Goal: Task Accomplishment & Management: Manage account settings

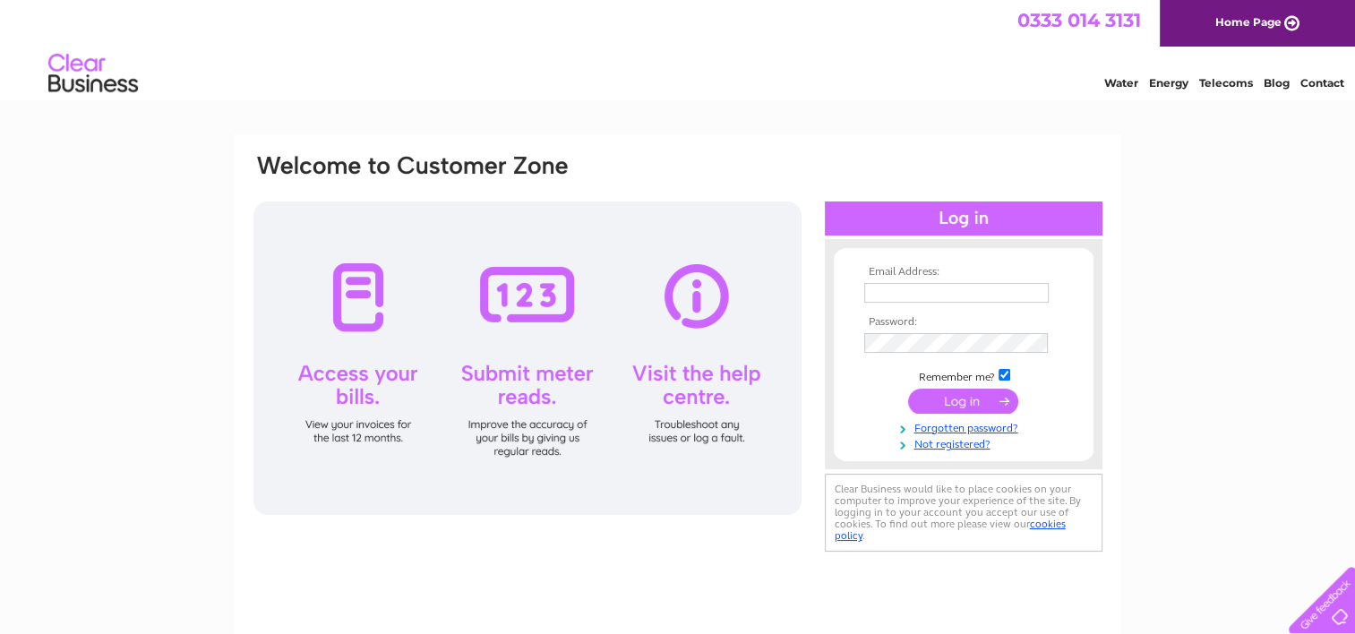
type input "dianne.lecore@foundocean.com"
click at [970, 398] on input "submit" at bounding box center [963, 401] width 110 height 25
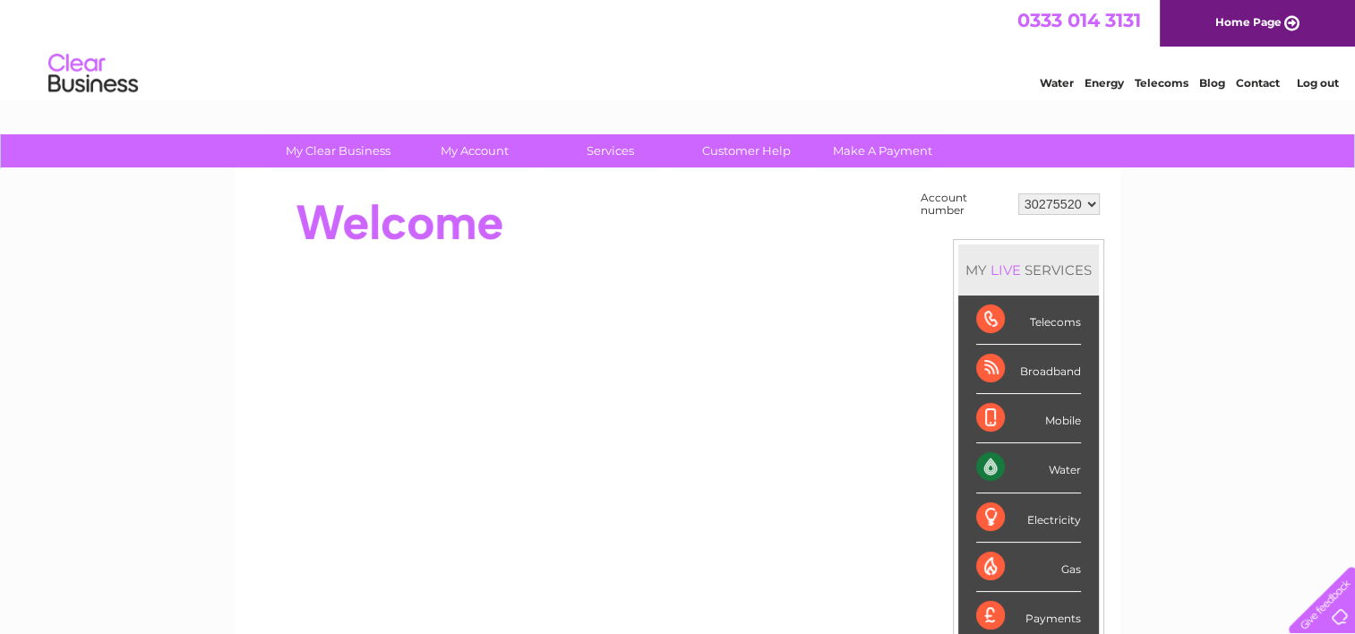
click at [992, 465] on div "Water" at bounding box center [1028, 467] width 105 height 49
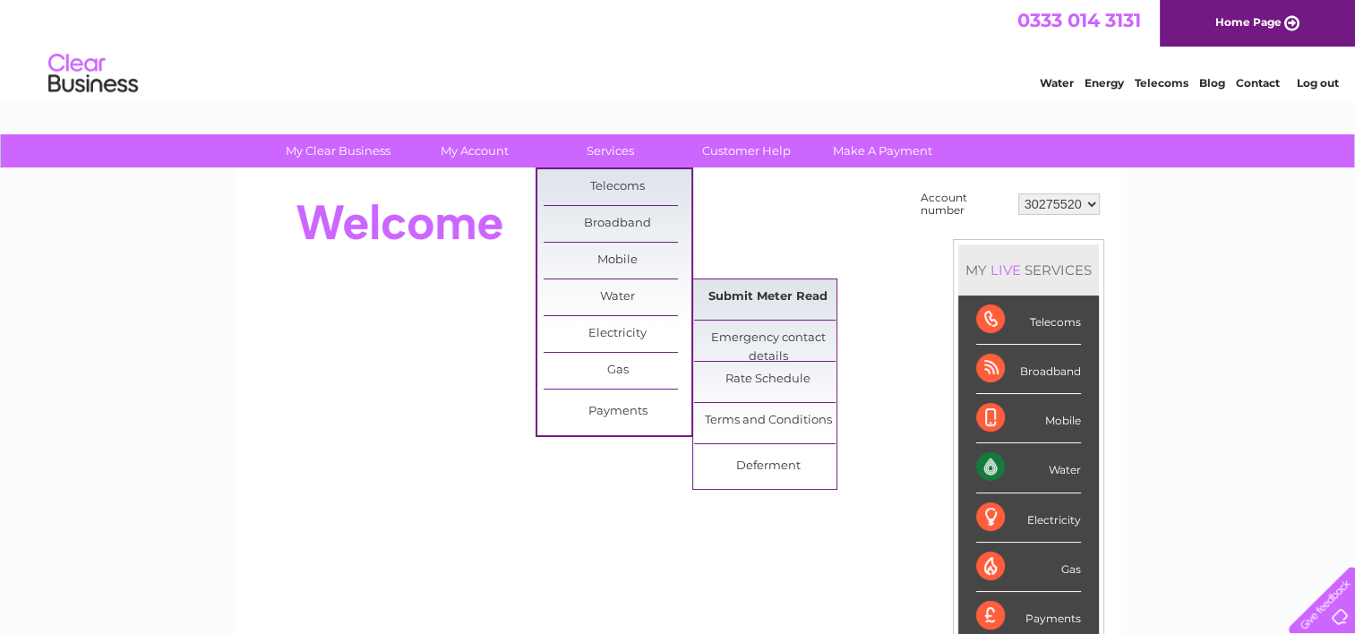
click at [741, 290] on link "Submit Meter Read" at bounding box center [768, 297] width 148 height 36
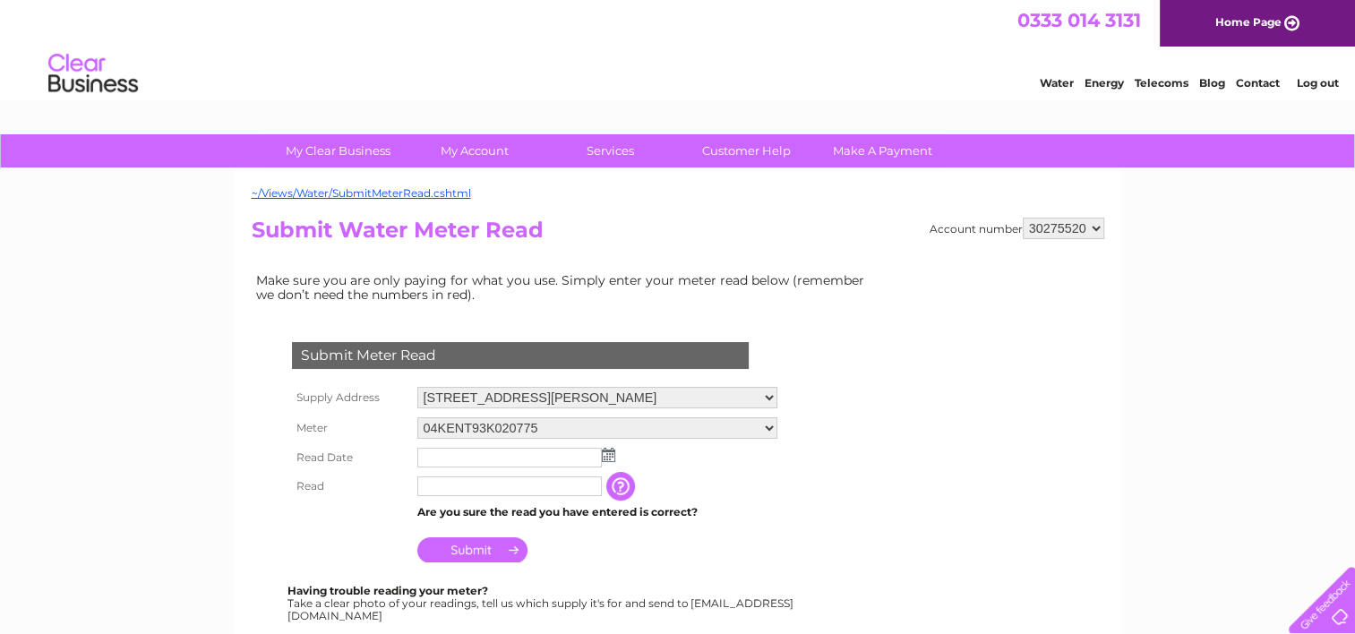
click at [777, 396] on select "[STREET_ADDRESS][GEOGRAPHIC_DATA][PERSON_NAME][STREET_ADDRESS][PERSON_NAME][STR…" at bounding box center [597, 397] width 360 height 21
select select "427121"
click at [417, 387] on select "[STREET_ADDRESS][GEOGRAPHIC_DATA][PERSON_NAME][STREET_ADDRESS][PERSON_NAME][STR…" at bounding box center [597, 398] width 360 height 23
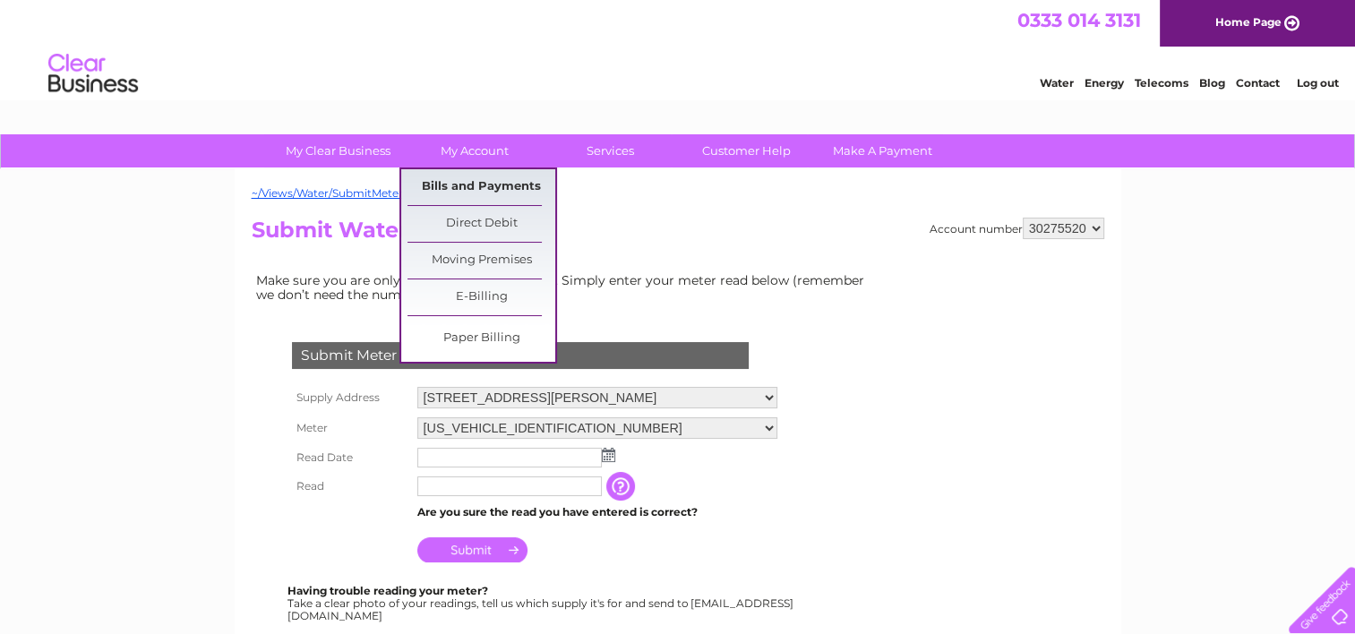
click at [471, 186] on link "Bills and Payments" at bounding box center [481, 187] width 148 height 36
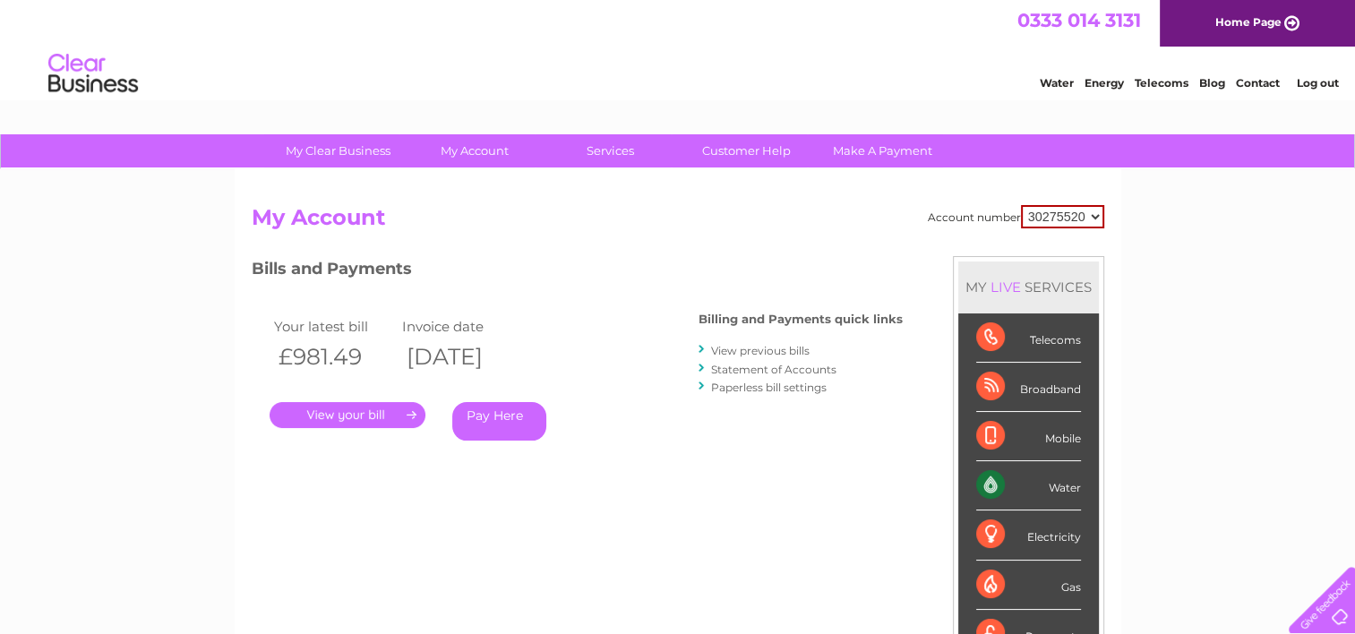
click at [347, 414] on link "." at bounding box center [348, 415] width 156 height 26
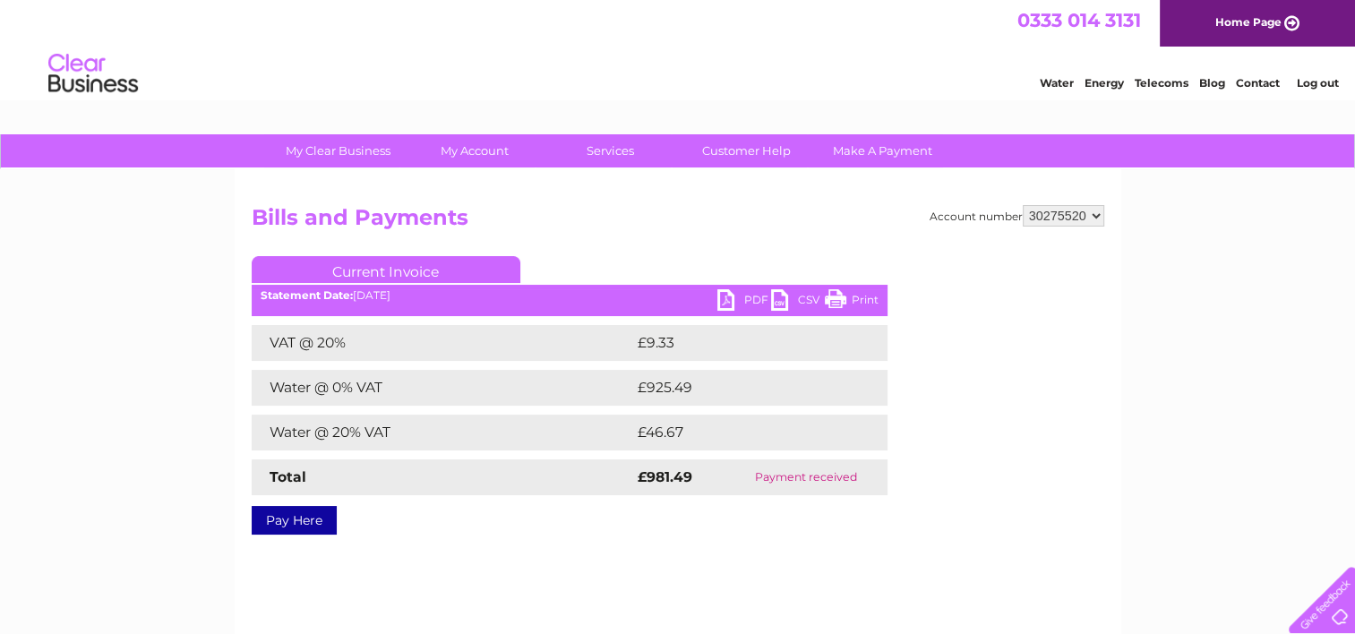
click at [751, 297] on link "PDF" at bounding box center [744, 302] width 54 height 26
